Goal: Task Accomplishment & Management: Manage account settings

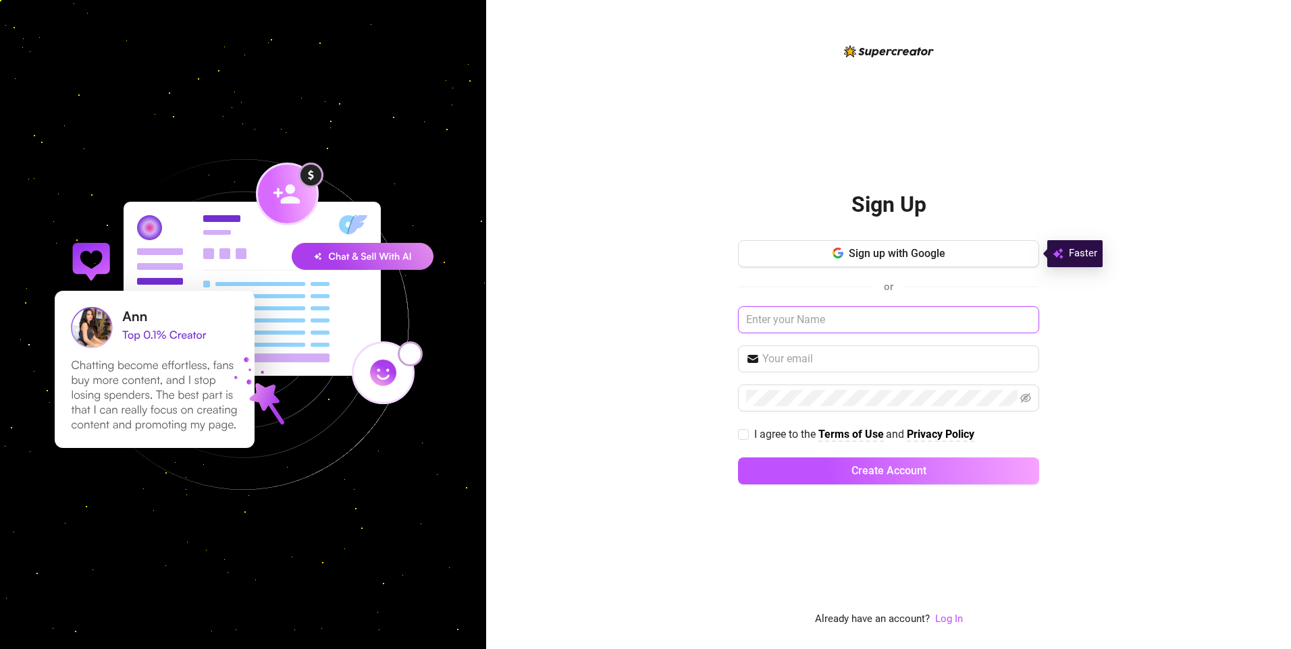
click at [883, 315] on input "text" at bounding box center [888, 319] width 301 height 27
click at [956, 616] on link "Log In" at bounding box center [949, 619] width 28 height 12
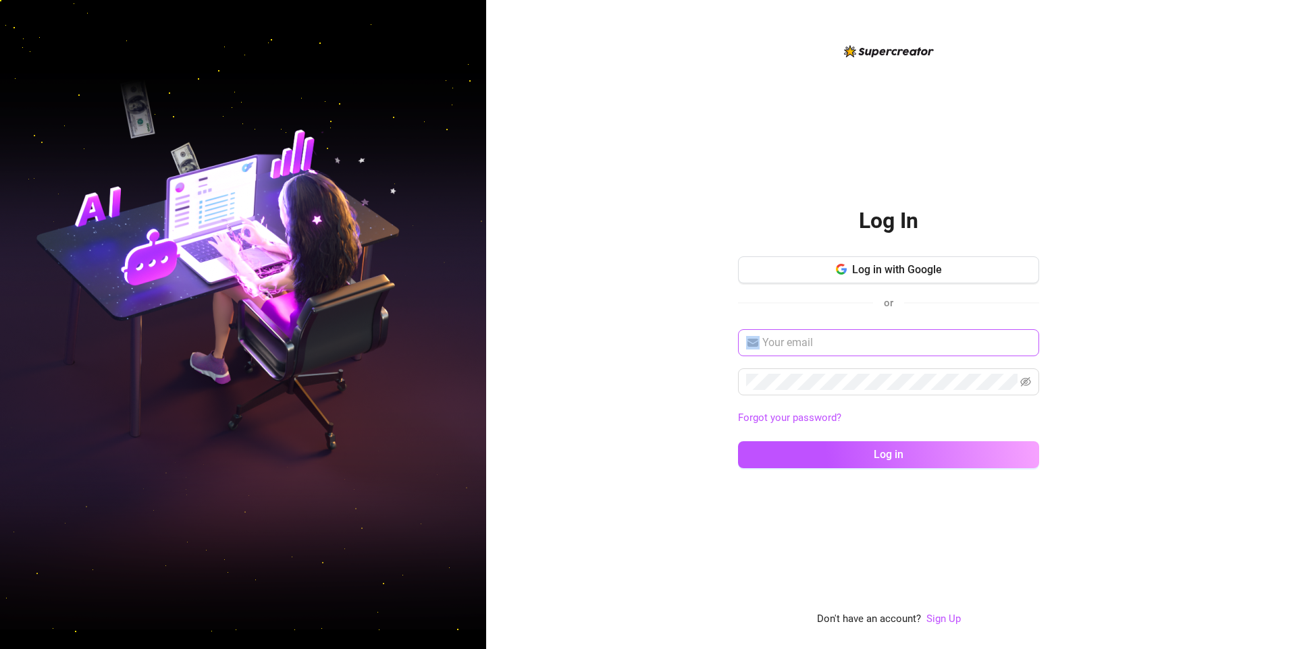
click at [898, 350] on span at bounding box center [888, 342] width 301 height 27
type input "ט"
type input "[EMAIL_ADDRESS][DOMAIN_NAME]"
click at [738, 441] on button "Log in" at bounding box center [888, 454] width 301 height 27
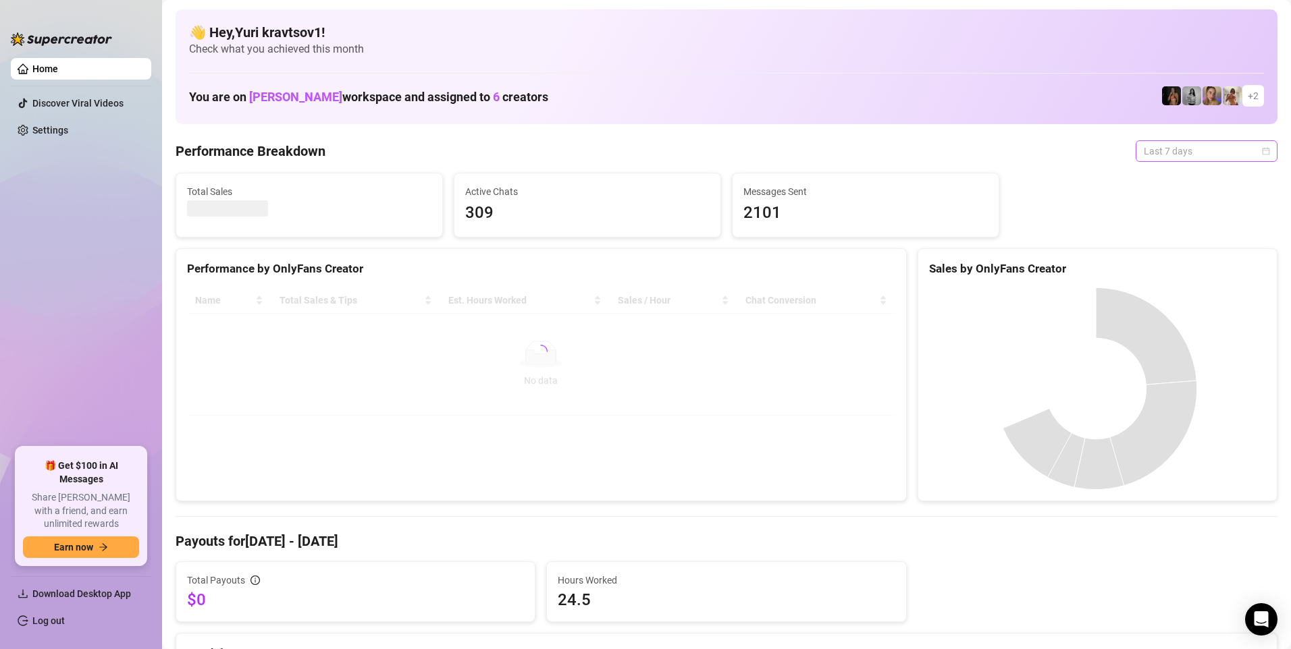
click at [1218, 156] on span "Last 7 days" at bounding box center [1206, 151] width 126 height 20
click at [1162, 263] on div "Custom date" at bounding box center [1196, 264] width 120 height 15
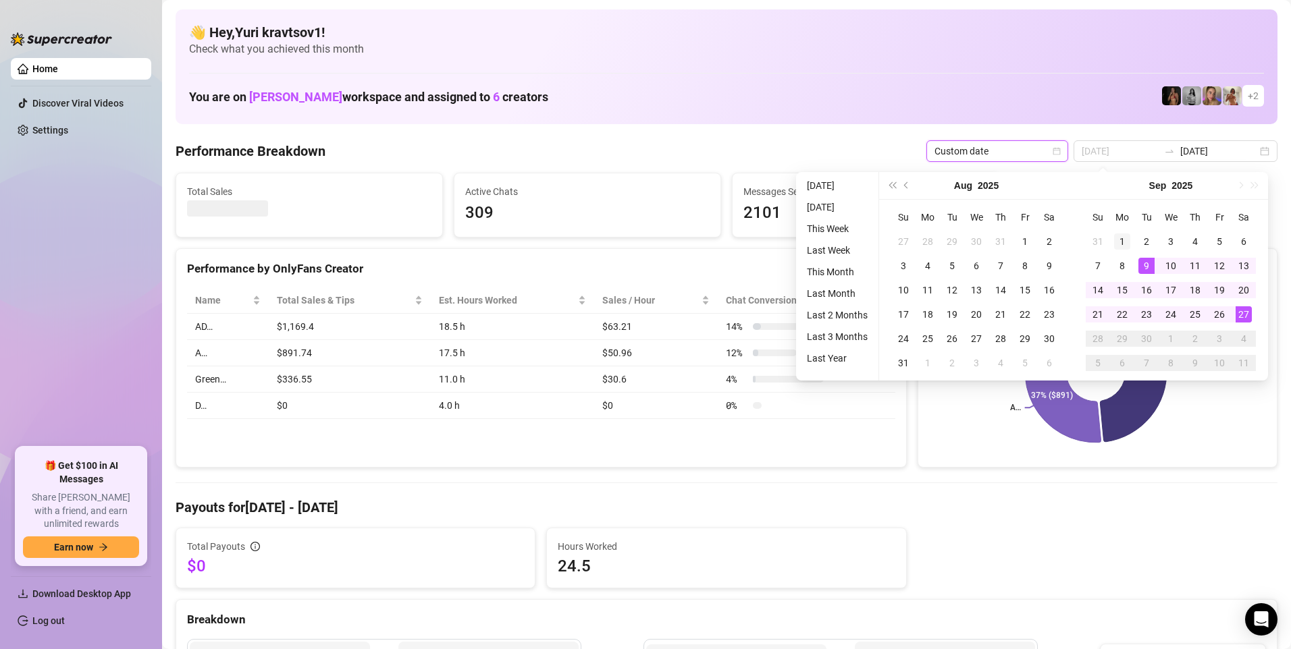
type input "[DATE]"
click at [1118, 240] on div "1" at bounding box center [1122, 242] width 16 height 16
type input "[DATE]"
click at [1241, 314] on div "27" at bounding box center [1243, 314] width 16 height 16
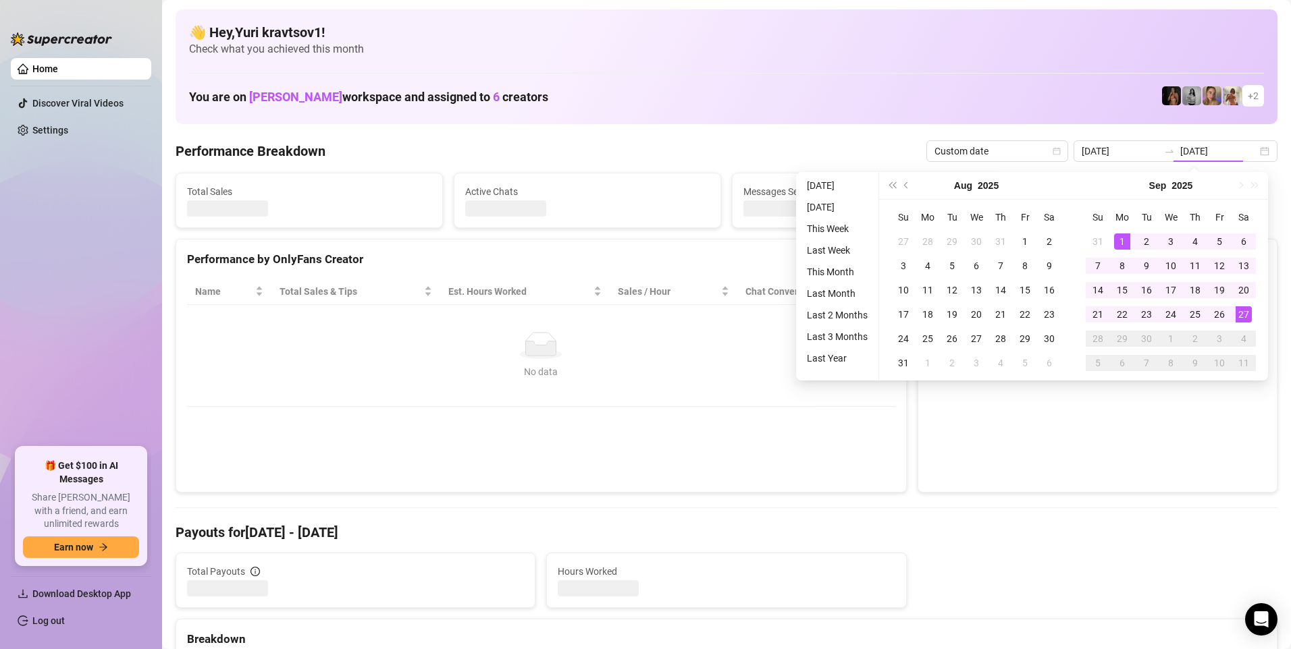
type input "[DATE]"
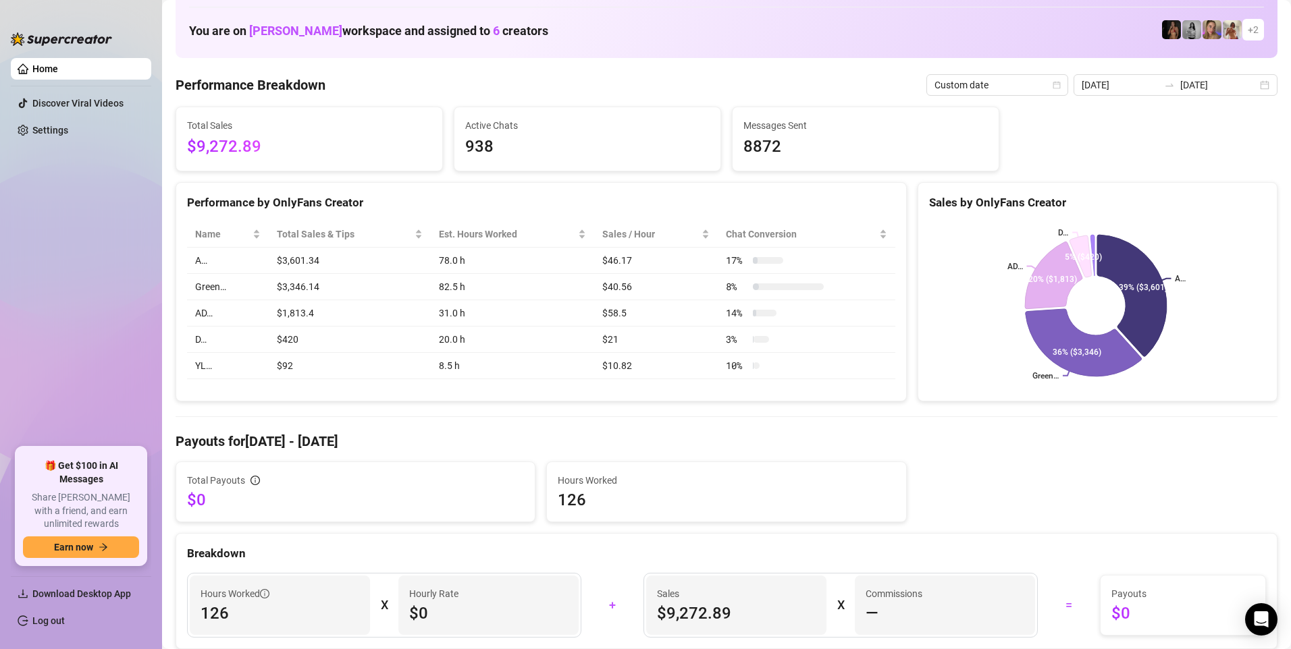
scroll to position [67, 0]
drag, startPoint x: 555, startPoint y: 499, endPoint x: 651, endPoint y: 497, distance: 96.6
click at [651, 497] on span "126" at bounding box center [726, 499] width 337 height 22
drag, startPoint x: 651, startPoint y: 497, endPoint x: 806, endPoint y: 447, distance: 162.4
click at [806, 447] on h4 "Payouts for [DATE] - [DATE]" at bounding box center [726, 440] width 1102 height 19
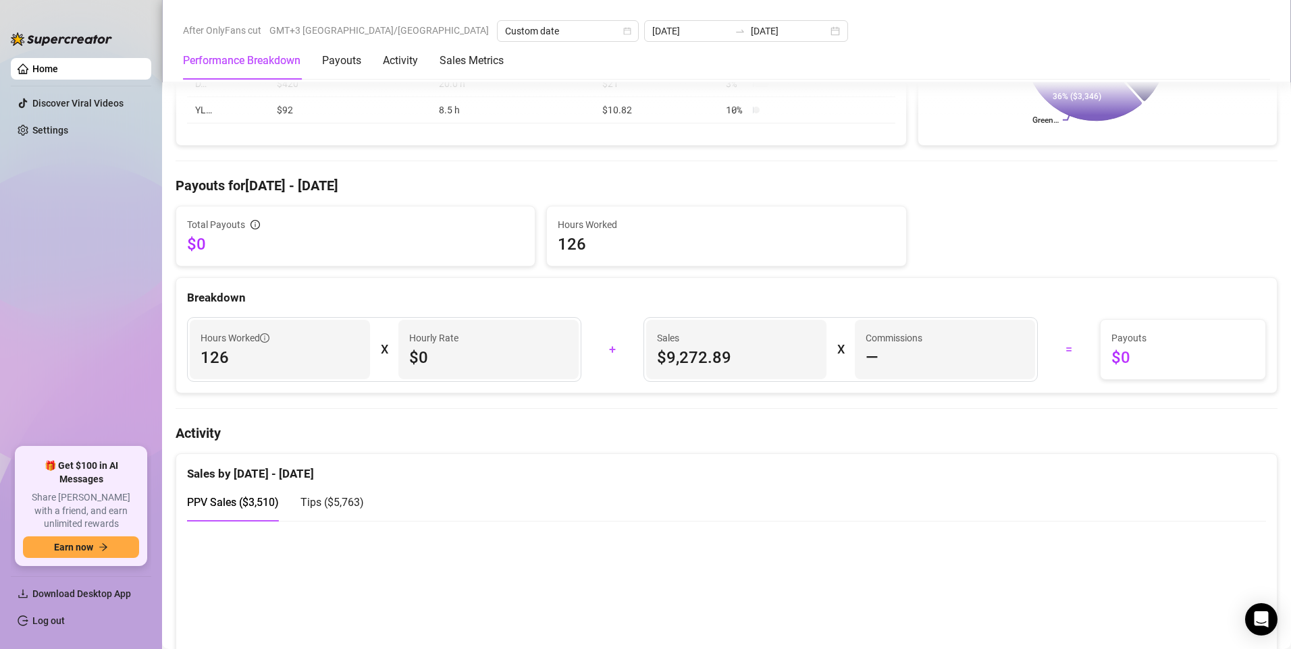
scroll to position [405, 0]
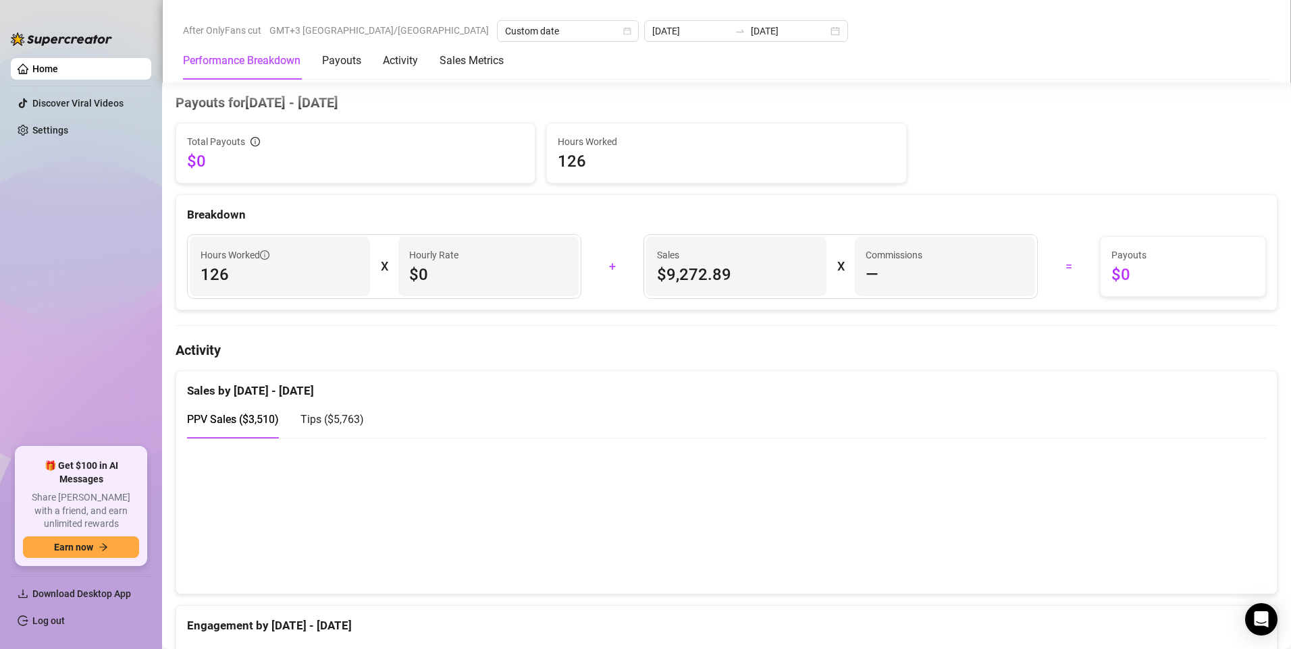
drag, startPoint x: 716, startPoint y: 466, endPoint x: 716, endPoint y: 482, distance: 16.2
drag, startPoint x: 716, startPoint y: 482, endPoint x: 767, endPoint y: 398, distance: 98.4
click at [767, 398] on div "Sales by [DATE] - [DATE]" at bounding box center [726, 385] width 1079 height 29
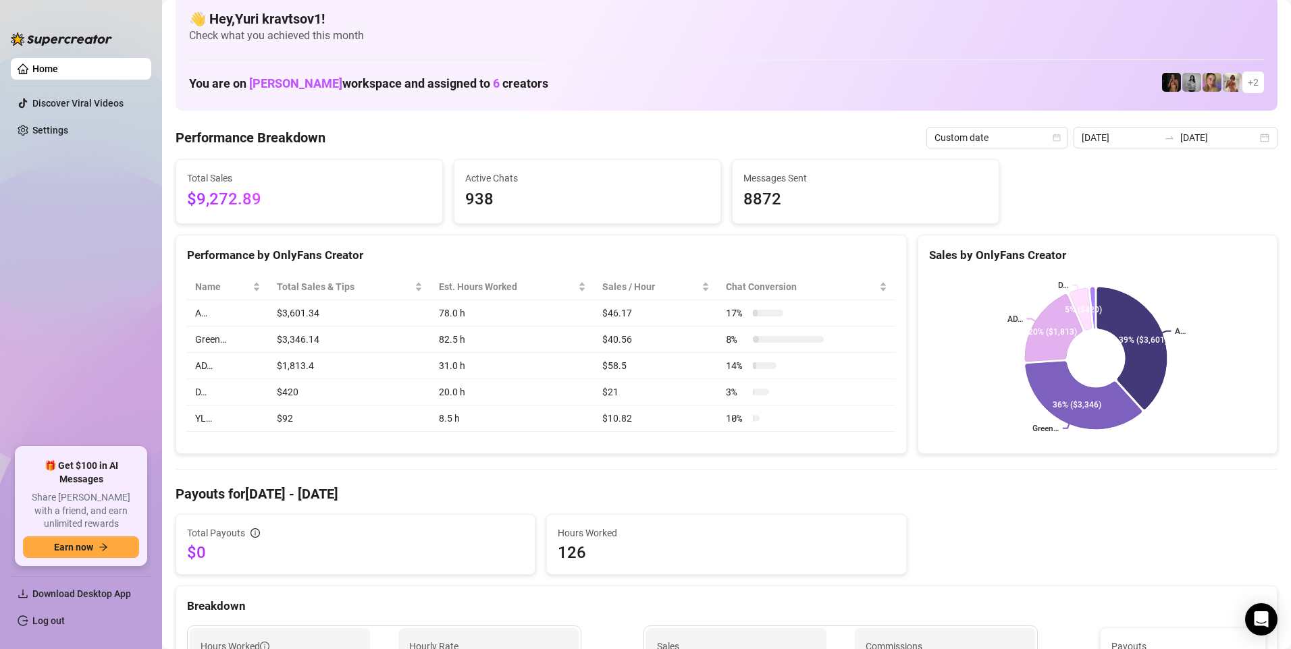
scroll to position [0, 0]
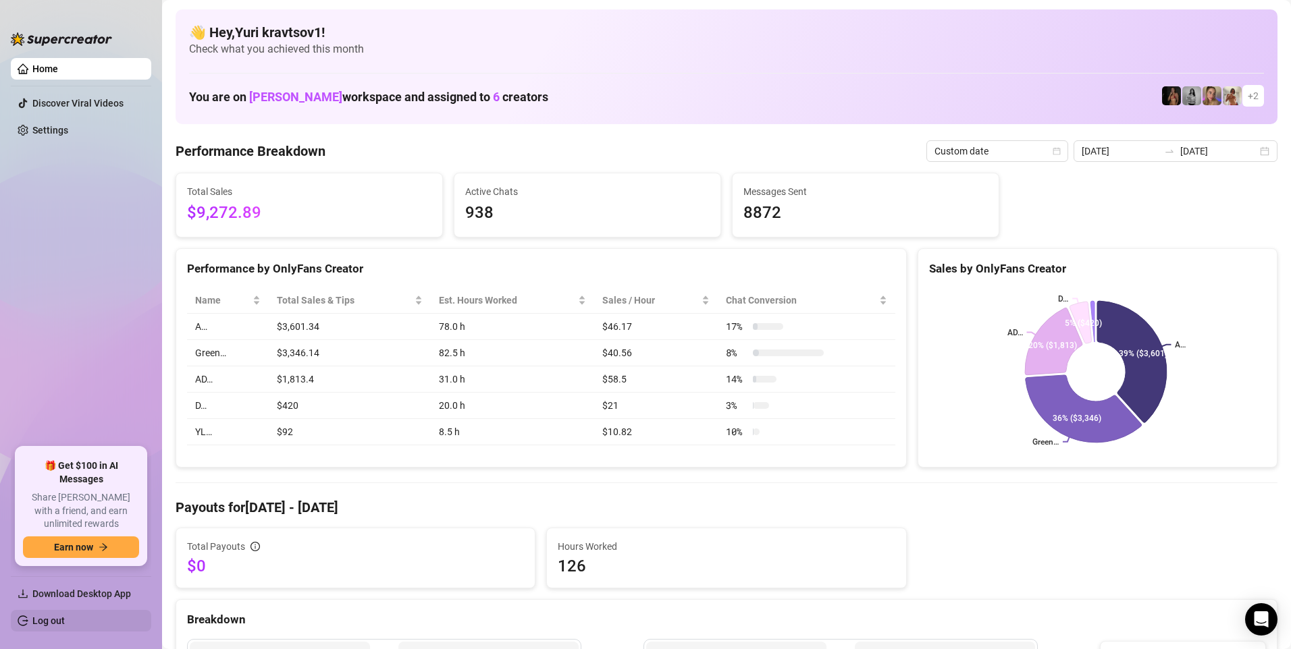
click at [52, 617] on link "Log out" at bounding box center [48, 621] width 32 height 11
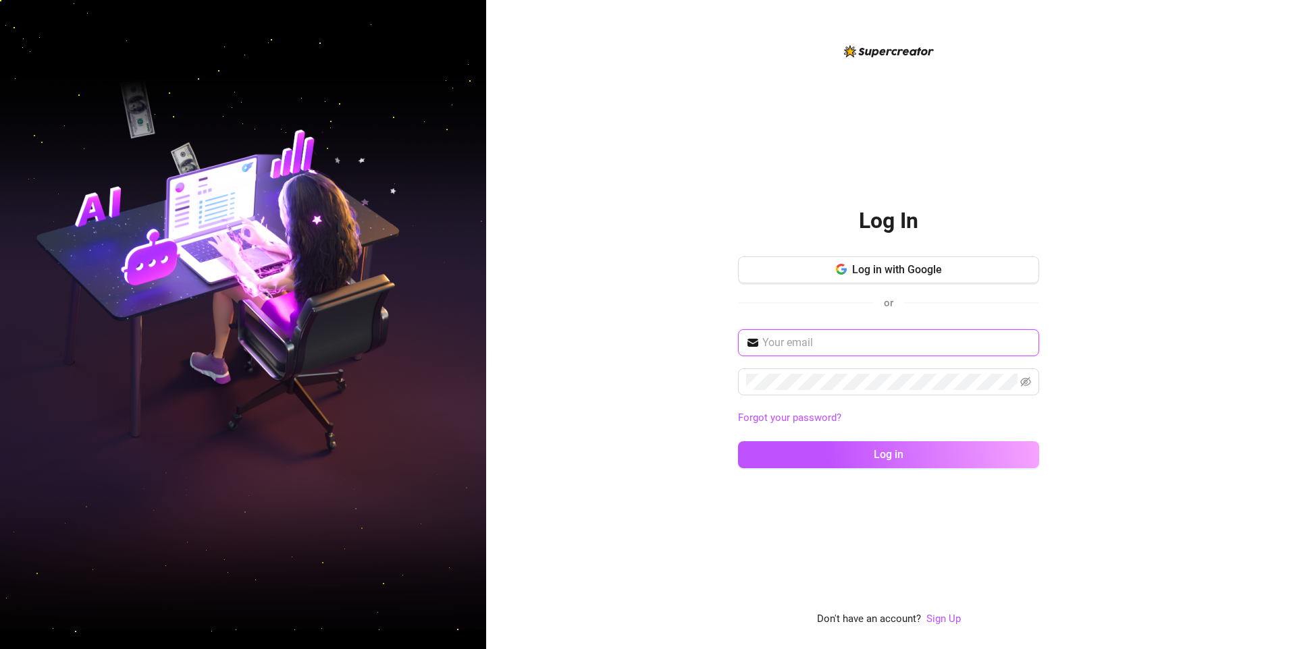
click at [776, 341] on input "text" at bounding box center [896, 343] width 269 height 16
click at [809, 341] on input "text" at bounding box center [896, 343] width 269 height 16
type input "zivcherniak@gmail.com"
click at [738, 441] on button "Log in" at bounding box center [888, 454] width 301 height 27
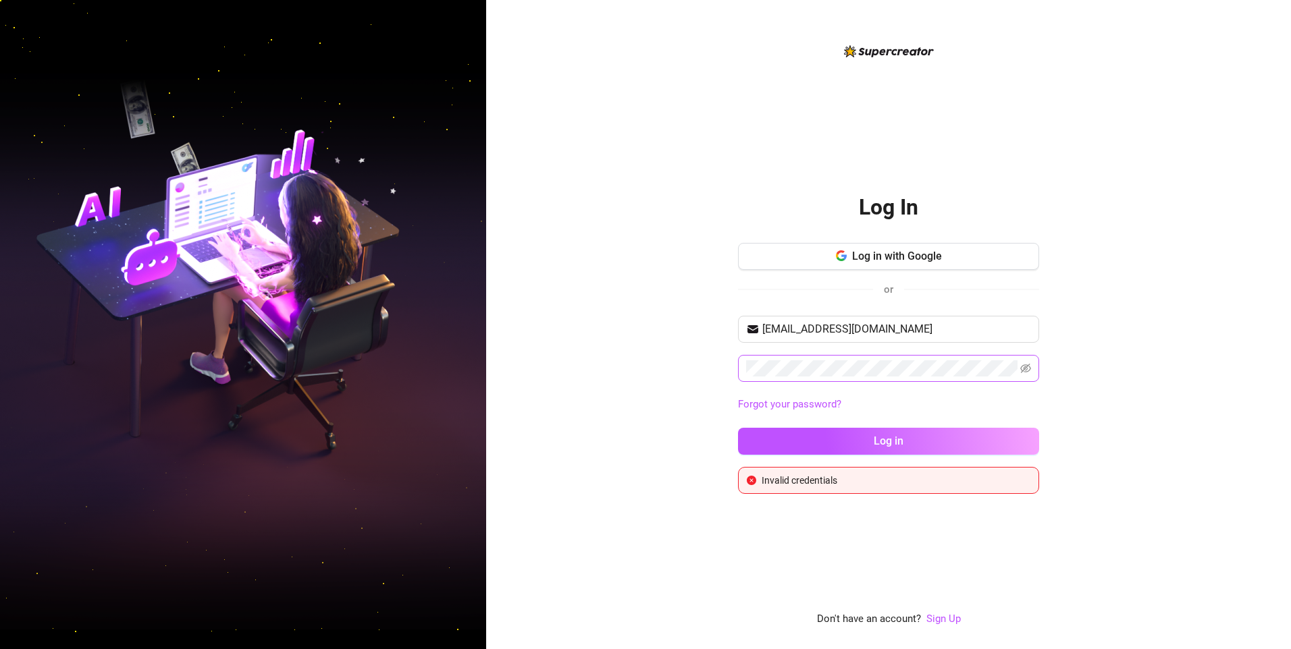
click at [1031, 368] on span at bounding box center [888, 368] width 301 height 27
click at [1025, 364] on icon "eye-invisible" at bounding box center [1025, 368] width 11 height 11
click at [738, 428] on button "Log in" at bounding box center [888, 441] width 301 height 27
